Goal: Task Accomplishment & Management: Manage account settings

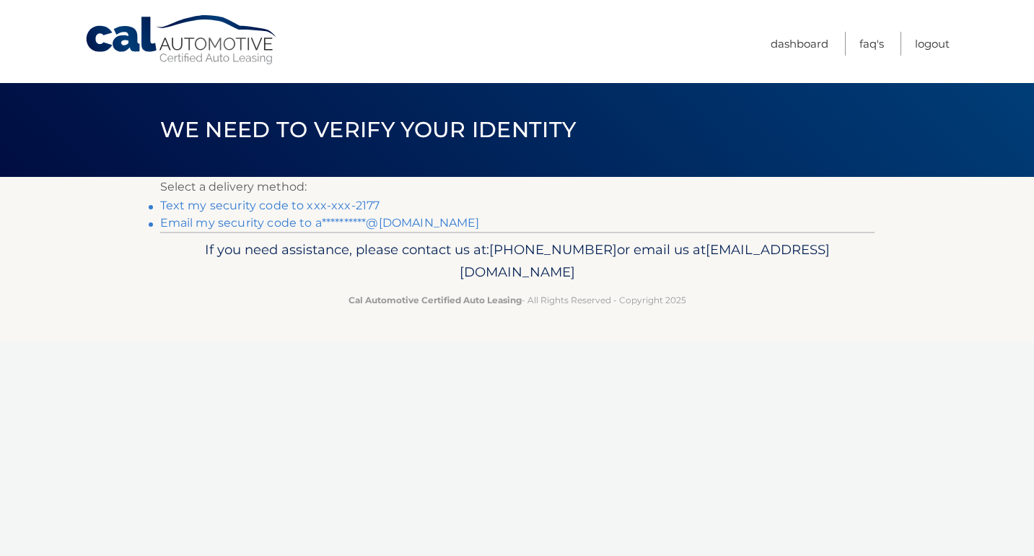
click at [188, 207] on link "Text my security code to xxx-xxx-2177" at bounding box center [270, 205] width 220 height 14
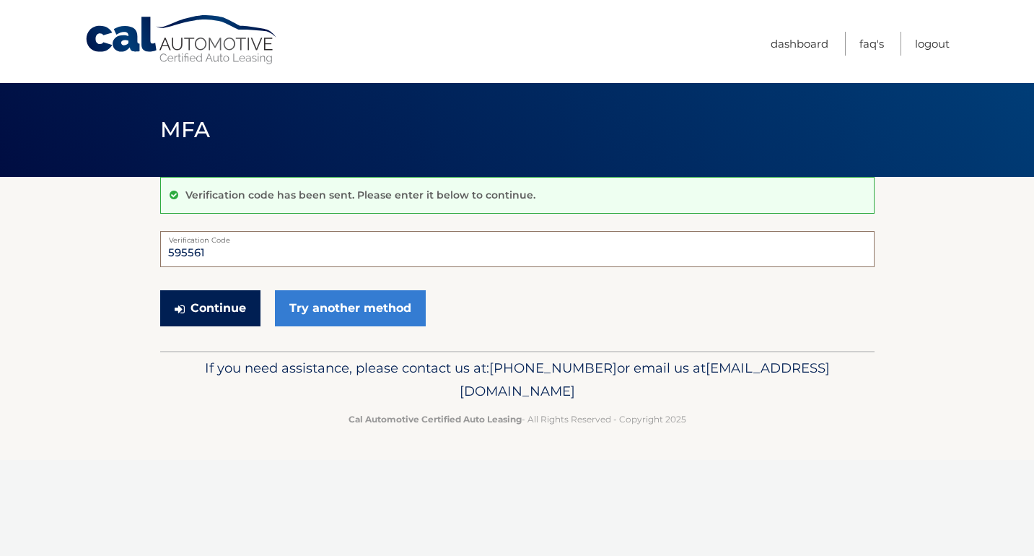
type input "595561"
click at [201, 307] on button "Continue" at bounding box center [210, 308] width 100 height 36
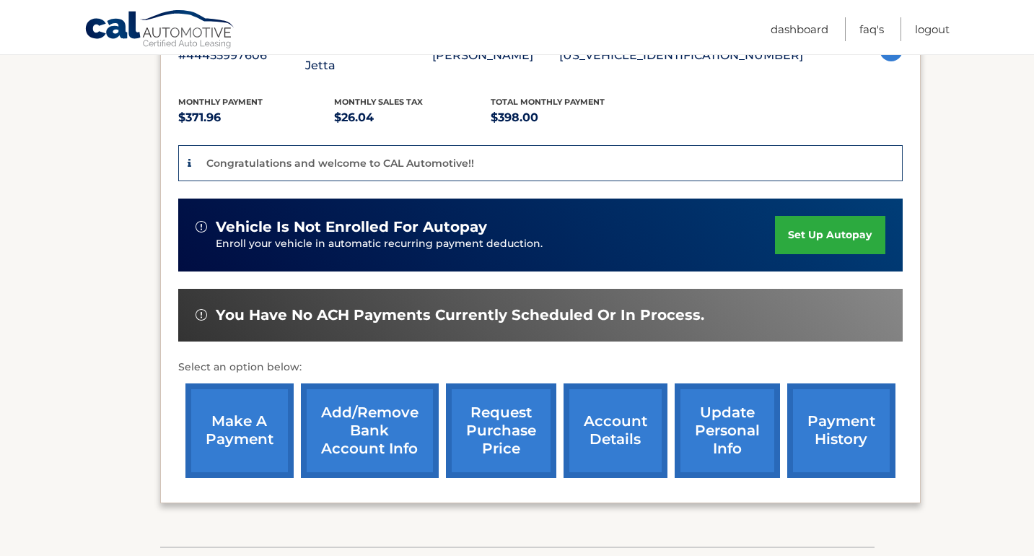
scroll to position [292, 0]
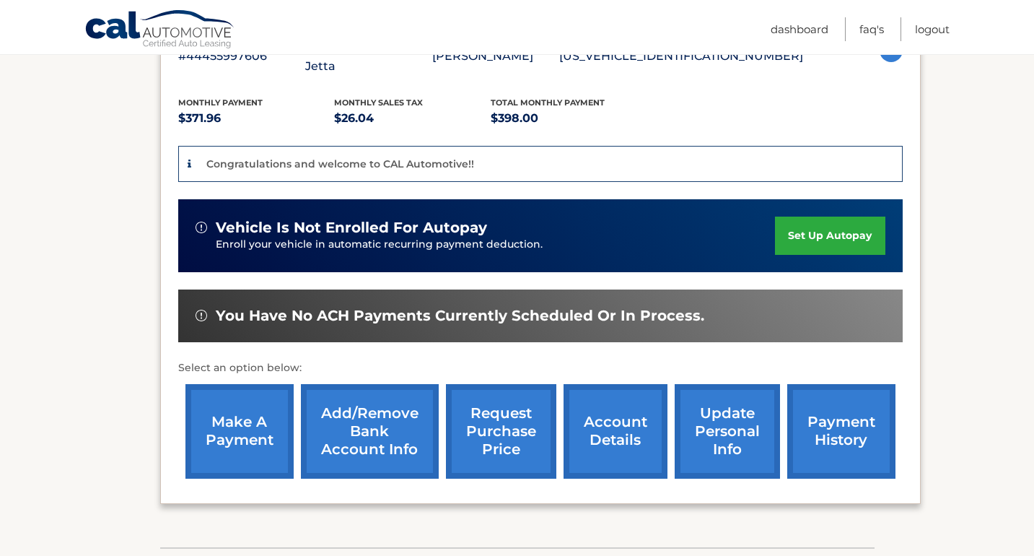
click at [838, 395] on link "payment history" at bounding box center [841, 431] width 108 height 95
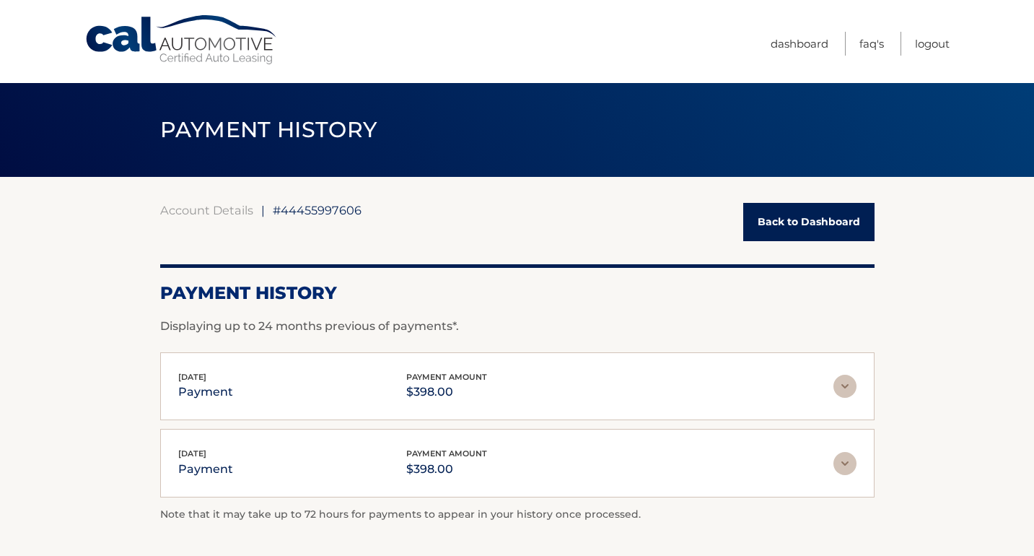
click at [852, 387] on img at bounding box center [844, 386] width 23 height 23
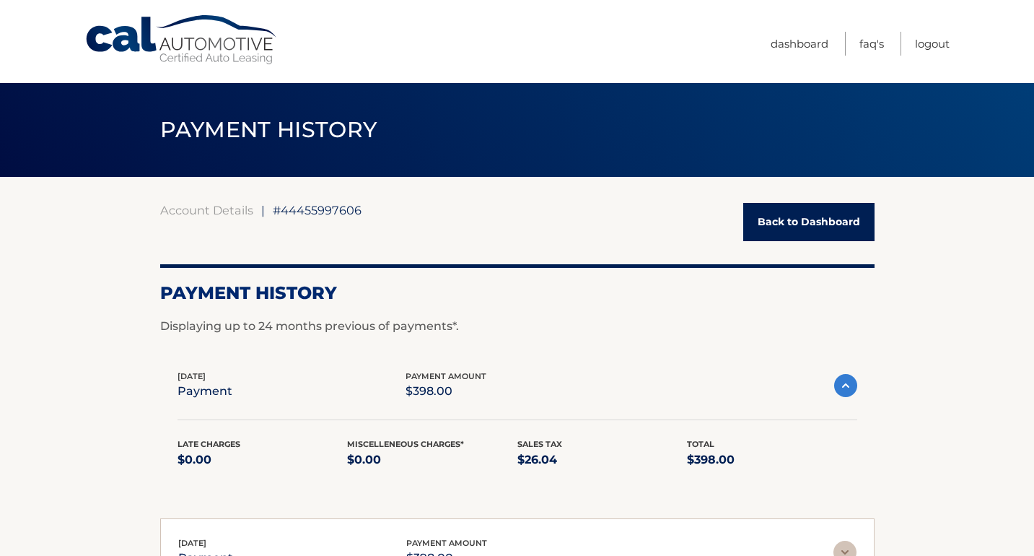
click at [787, 224] on link "Back to Dashboard" at bounding box center [808, 222] width 131 height 38
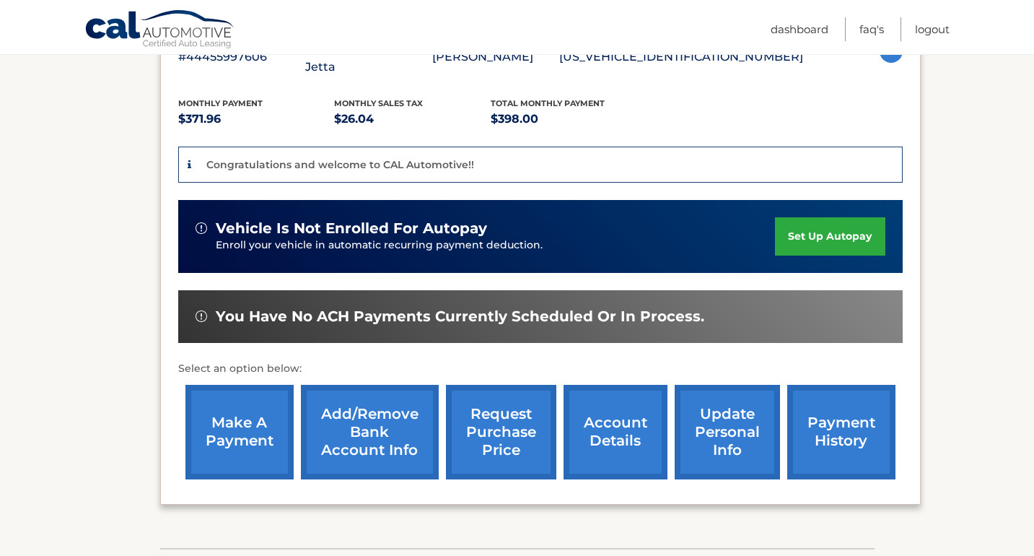
scroll to position [293, 0]
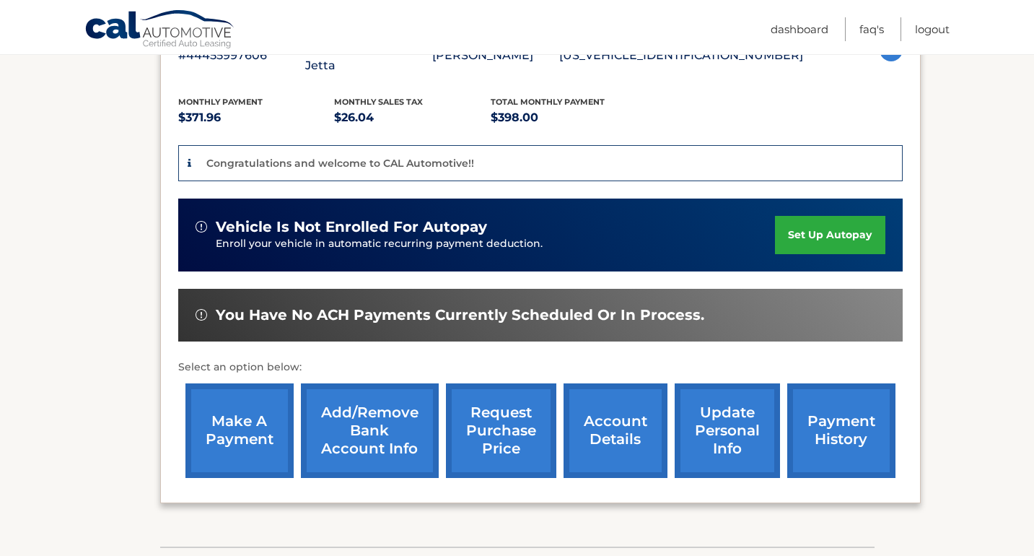
click at [614, 398] on link "account details" at bounding box center [616, 430] width 104 height 95
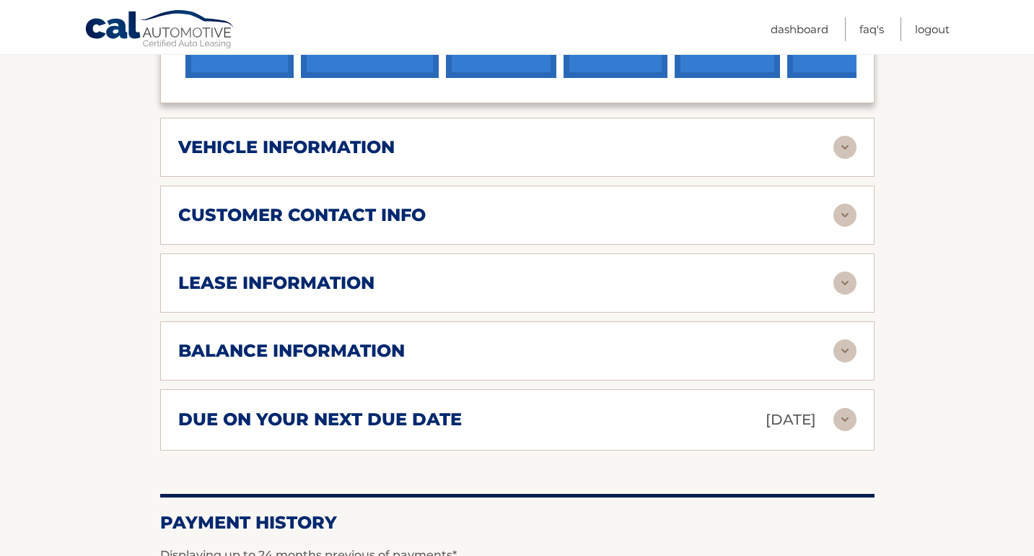
scroll to position [659, 0]
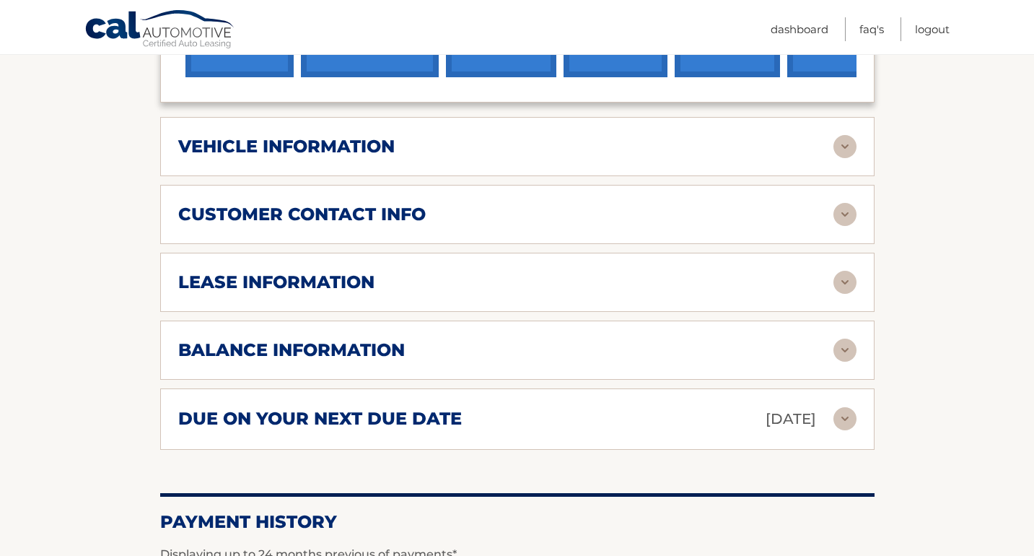
click at [846, 407] on img at bounding box center [844, 418] width 23 height 23
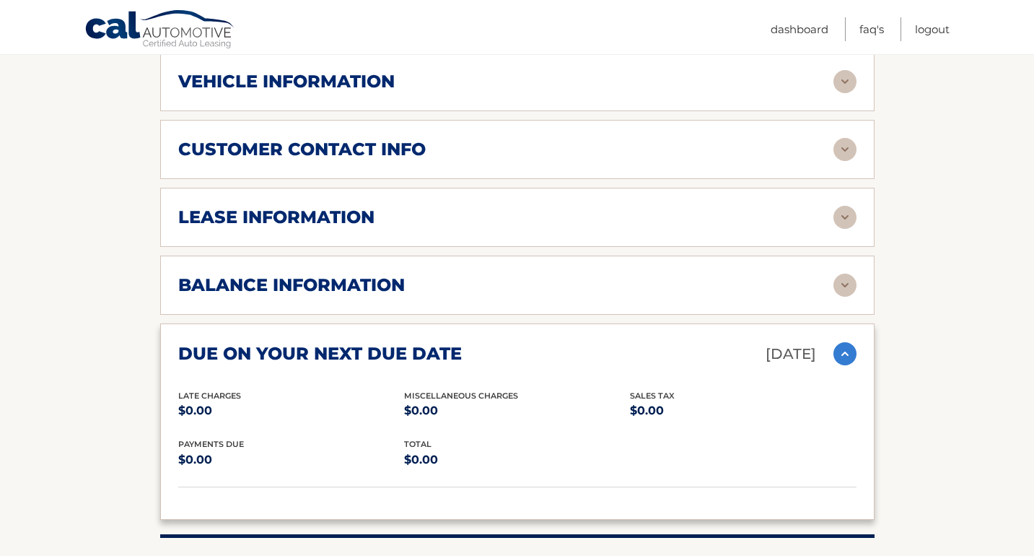
scroll to position [730, 0]
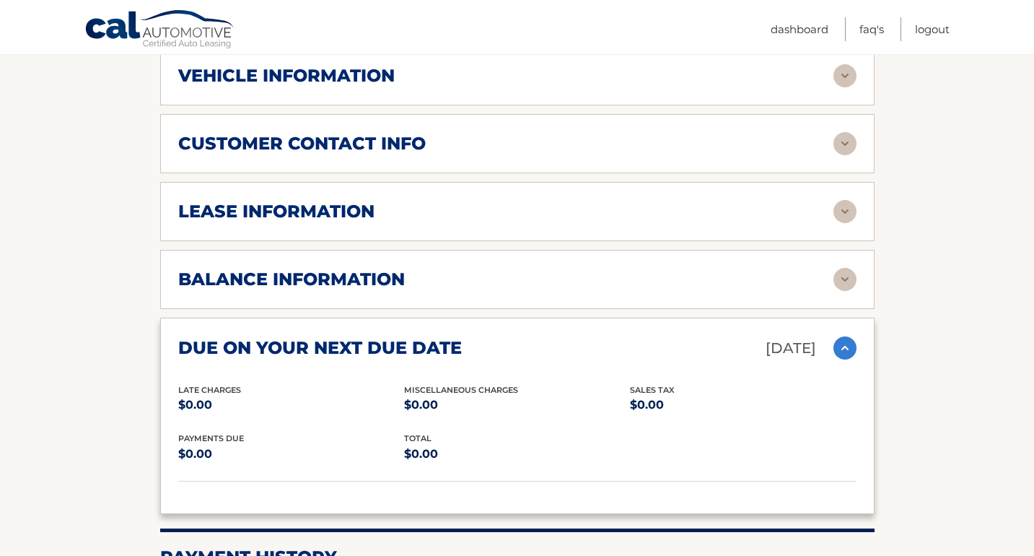
click at [849, 336] on img at bounding box center [844, 347] width 23 height 23
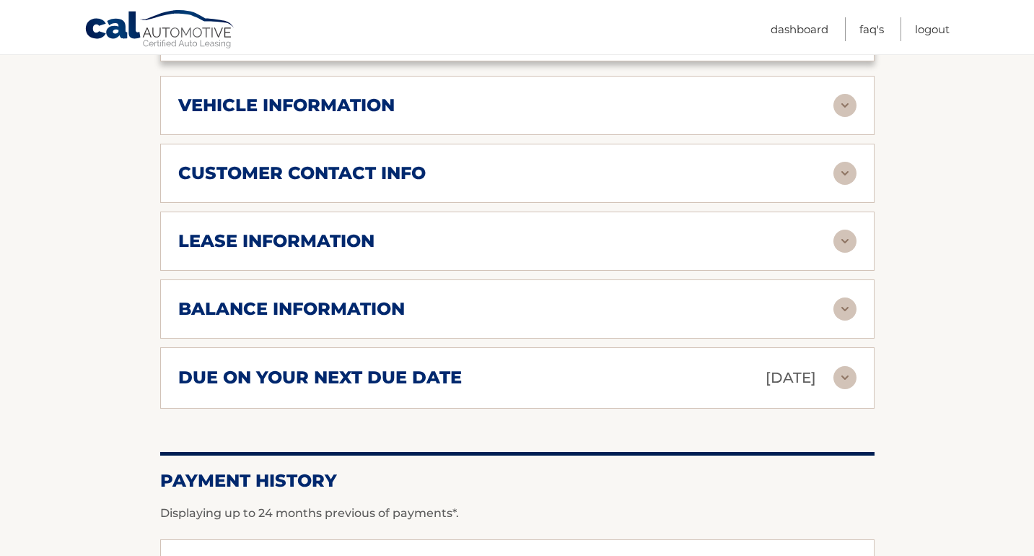
scroll to position [667, 0]
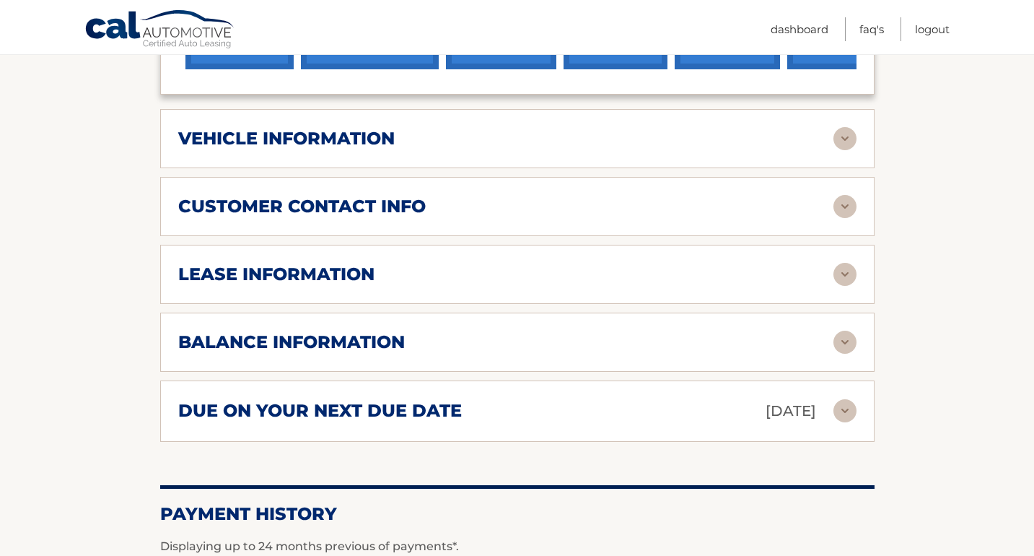
click at [851, 263] on img at bounding box center [844, 274] width 23 height 23
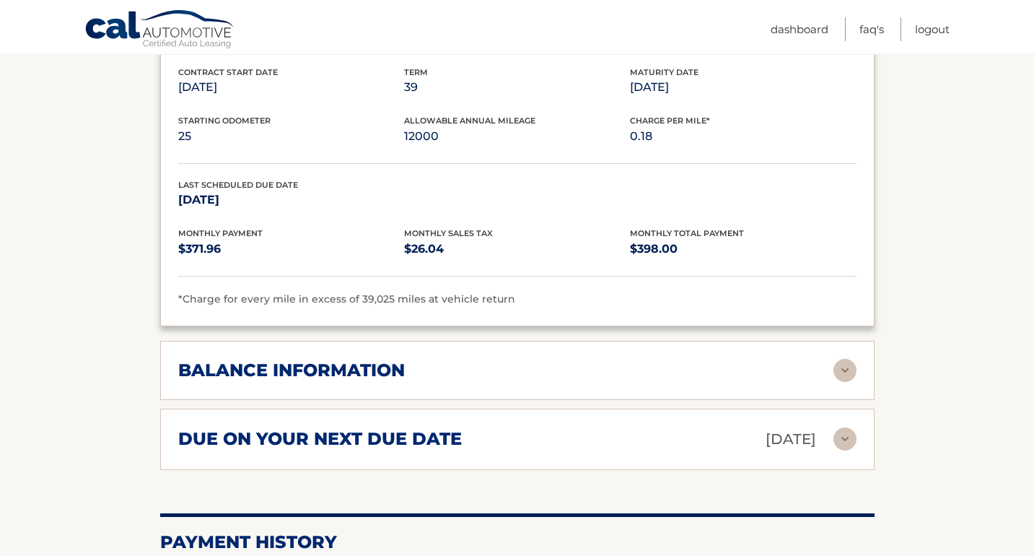
scroll to position [930, 0]
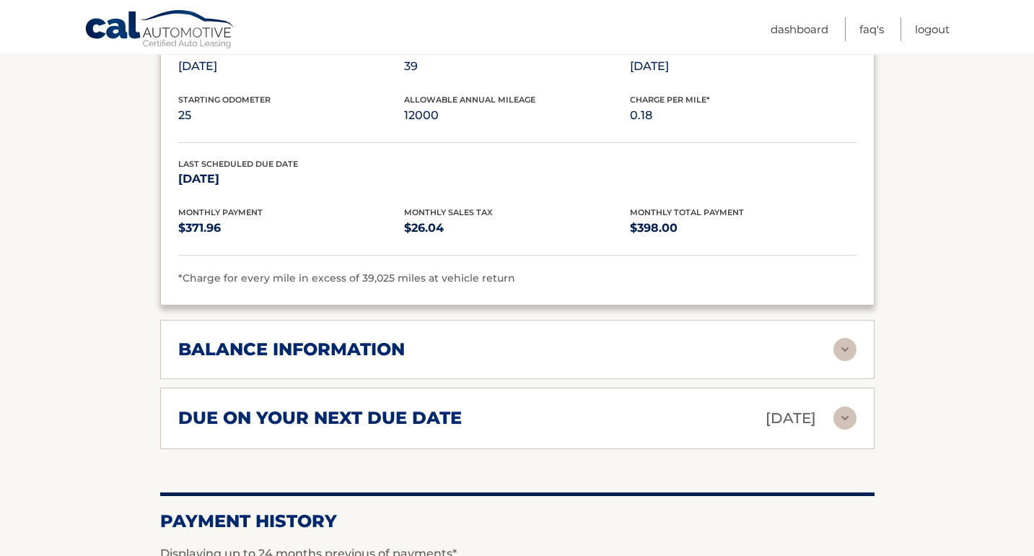
click at [841, 338] on img at bounding box center [844, 349] width 23 height 23
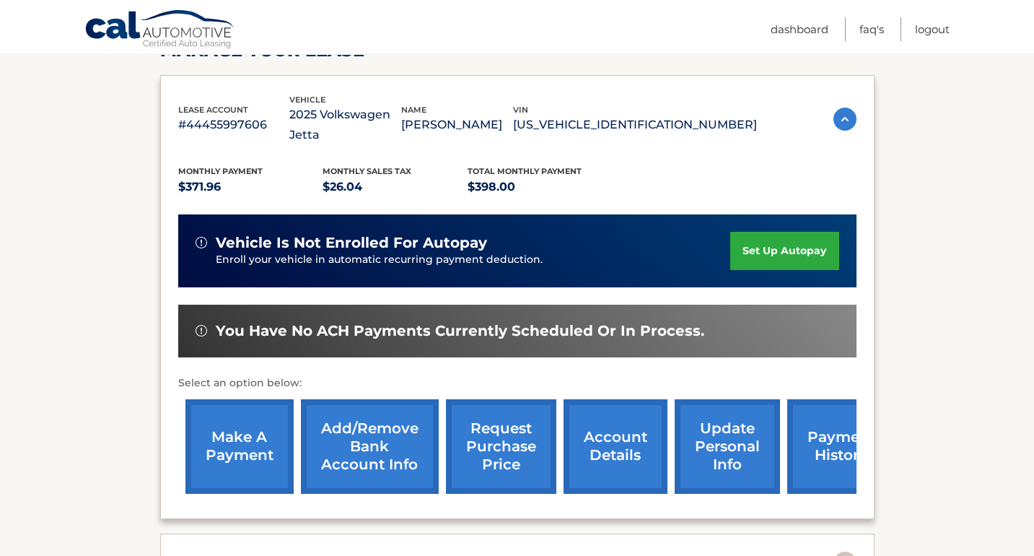
scroll to position [128, 0]
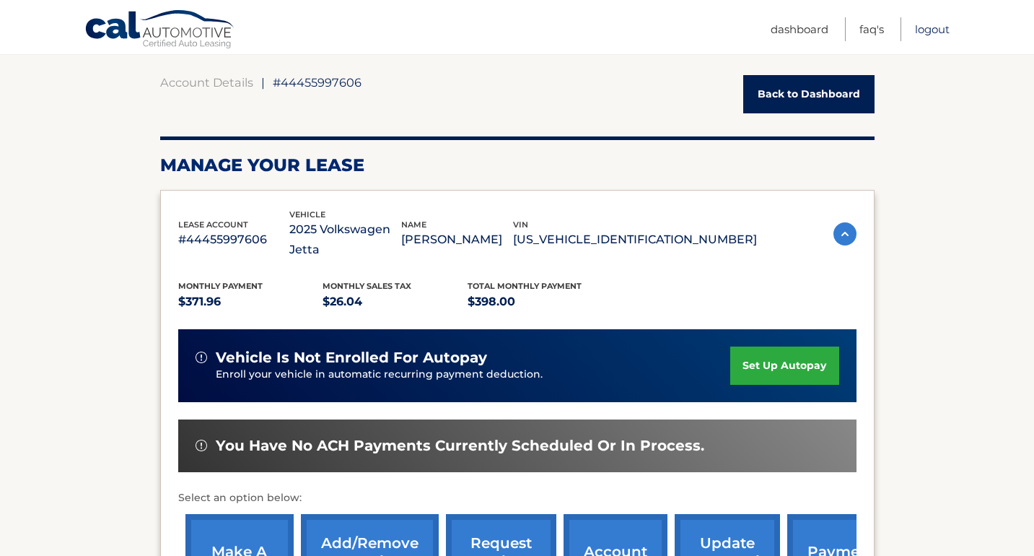
click at [933, 34] on link "Logout" at bounding box center [932, 29] width 35 height 24
